Goal: Transaction & Acquisition: Book appointment/travel/reservation

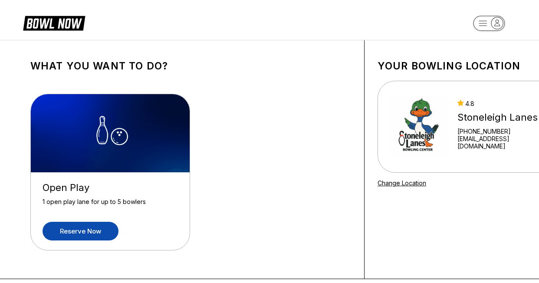
click at [79, 234] on link "Reserve now" at bounding box center [80, 231] width 76 height 19
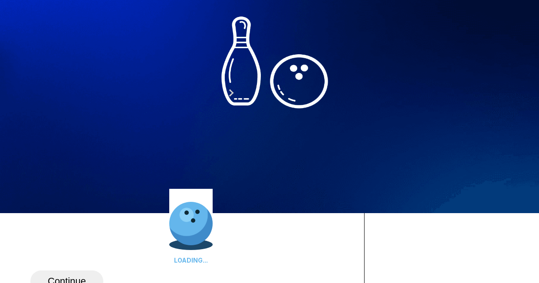
scroll to position [87, 0]
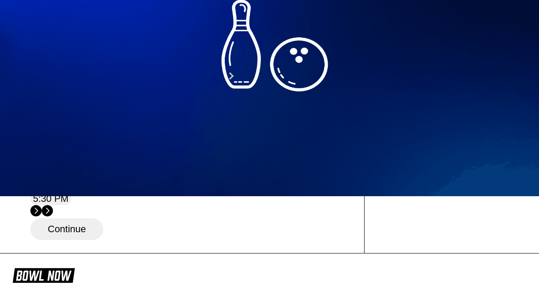
click at [117, 137] on div "19" at bounding box center [111, 132] width 12 height 12
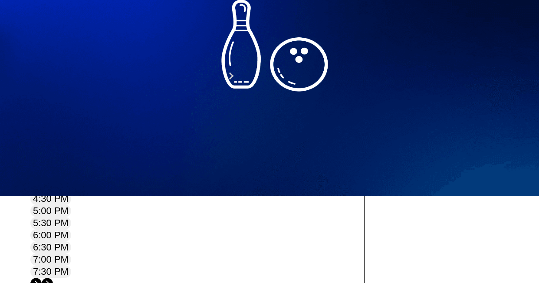
click at [92, 30] on button at bounding box center [98, 25] width 12 height 9
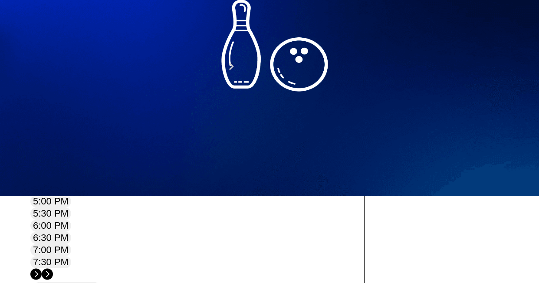
click at [104, 21] on button at bounding box center [110, 16] width 12 height 9
type input "*"
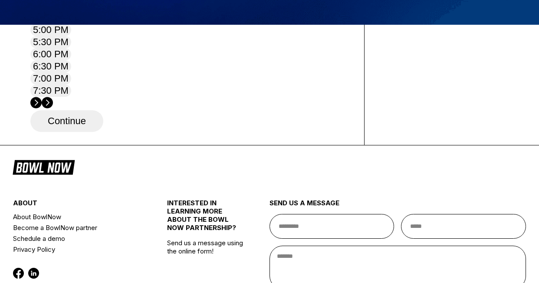
scroll to position [260, 0]
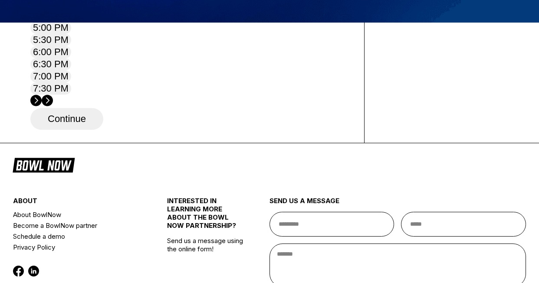
click at [71, 10] on button "4:00 PM" at bounding box center [50, 3] width 41 height 12
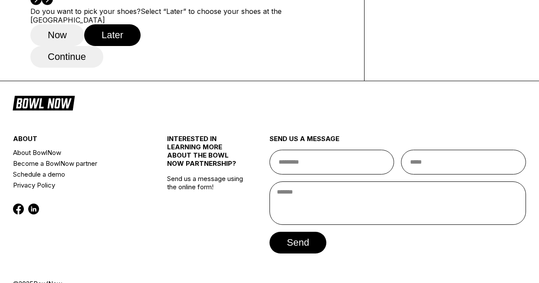
scroll to position [390, 0]
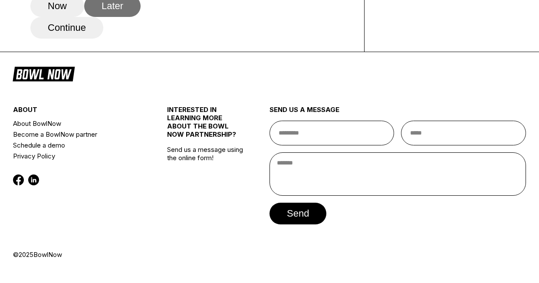
click at [135, 17] on button "Later" at bounding box center [112, 6] width 56 height 22
click at [98, 39] on button "Continue" at bounding box center [66, 28] width 73 height 22
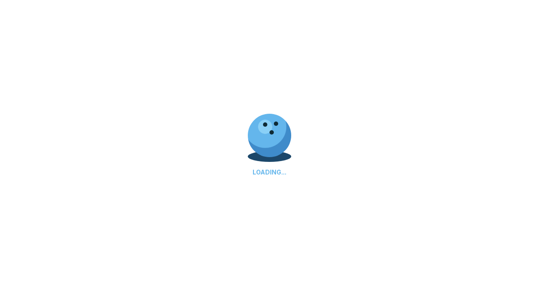
select select "**"
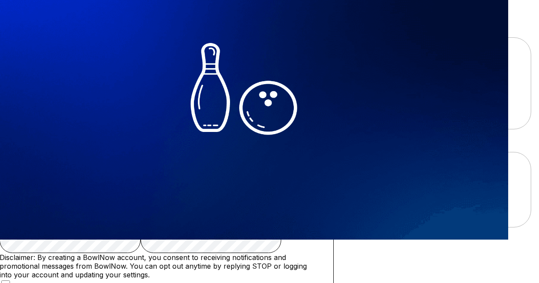
scroll to position [43, 0]
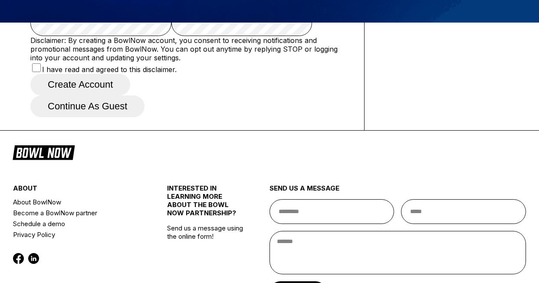
click at [144, 117] on button "Continue as guest" at bounding box center [87, 106] width 114 height 22
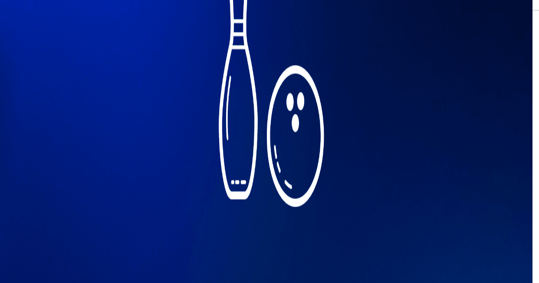
scroll to position [162, 0]
